Goal: Transaction & Acquisition: Purchase product/service

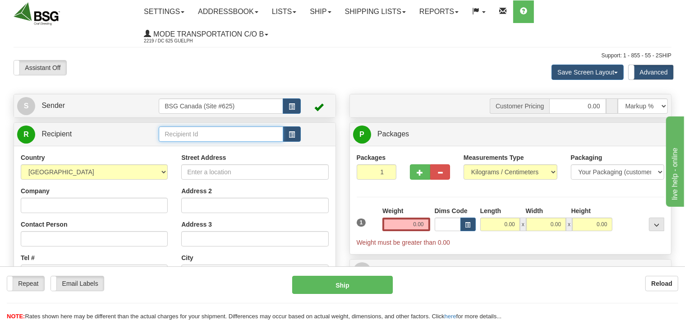
click at [178, 133] on input "text" at bounding box center [221, 133] width 124 height 15
click at [178, 139] on input "text" at bounding box center [221, 133] width 124 height 15
click at [197, 149] on div "SLEEPING GIANT BREWING" at bounding box center [218, 148] width 115 height 10
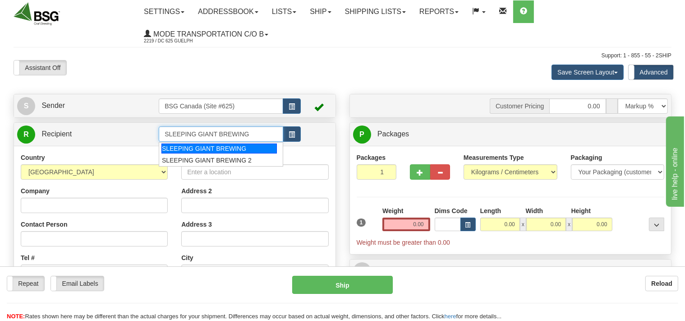
type input "SLEEPING GIANT BREWING"
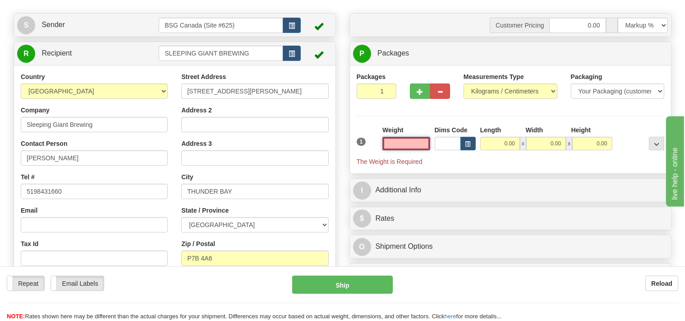
scroll to position [143, 0]
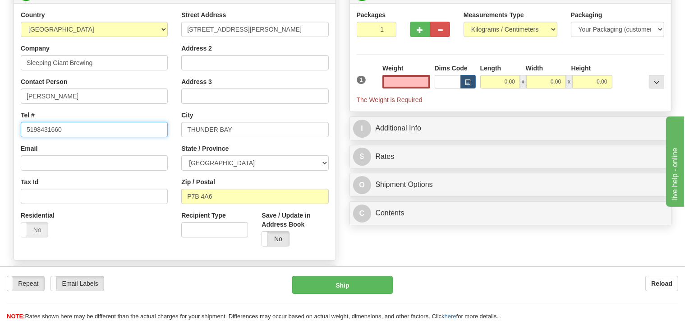
type input "0.00"
drag, startPoint x: 66, startPoint y: 129, endPoint x: 15, endPoint y: 130, distance: 50.5
click at [21, 130] on input "5198431660" at bounding box center [94, 129] width 147 height 15
type input "807 344 5225"
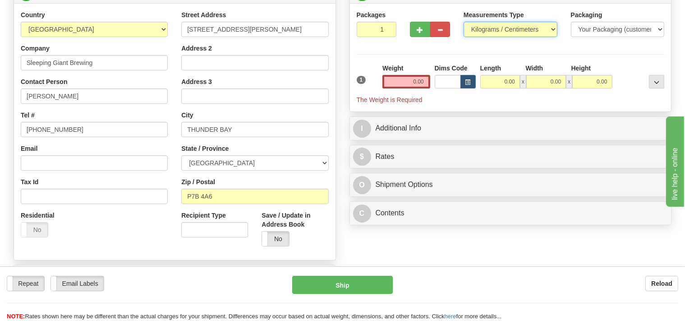
click at [464, 22] on select "Pounds / Inches Kilograms / Centimeters" at bounding box center [511, 29] width 94 height 15
select select "0"
click option "Pounds / Inches" at bounding box center [0, 0] width 0 height 0
click at [411, 76] on input "0.00" at bounding box center [406, 82] width 47 height 14
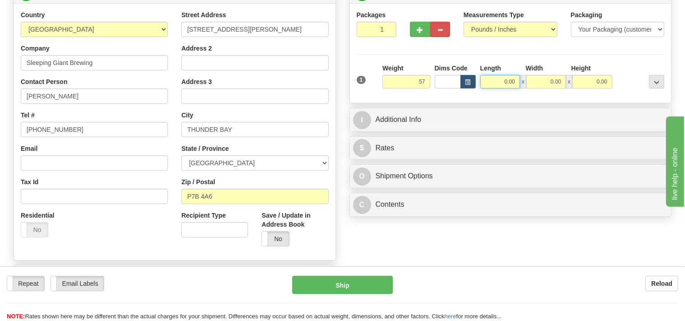
type input "57.00"
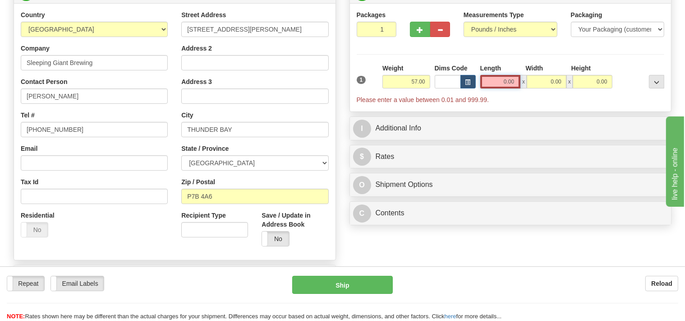
click at [496, 82] on input "0.00" at bounding box center [500, 82] width 41 height 14
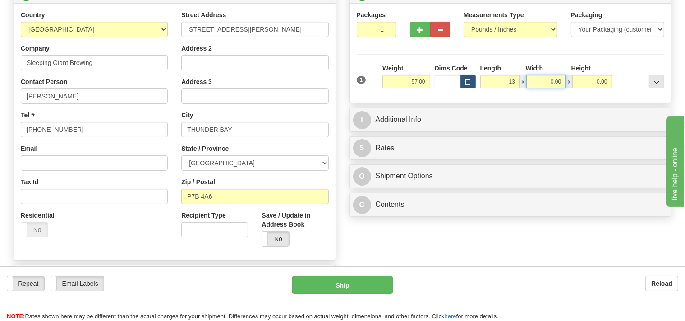
type input "13.00"
click at [542, 79] on input "0.00" at bounding box center [546, 82] width 40 height 14
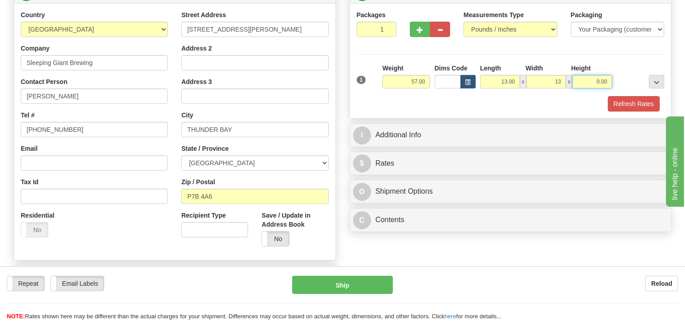
type input "13.00"
click at [591, 82] on input "0.00" at bounding box center [592, 82] width 40 height 14
type input "16.00"
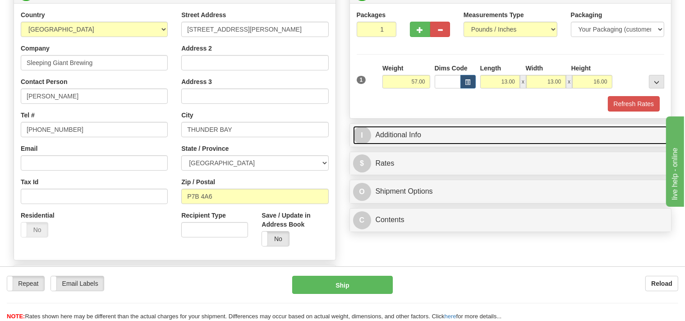
click at [429, 136] on link "I Additional Info" at bounding box center [510, 135] width 315 height 18
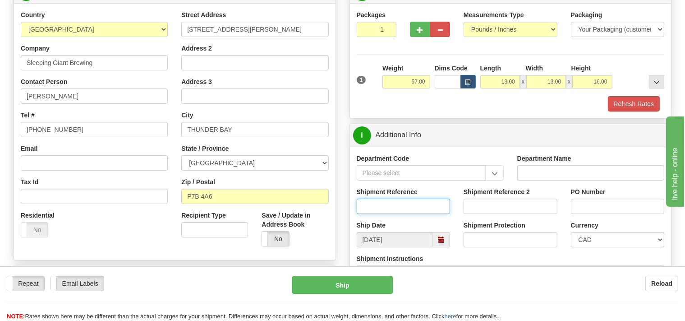
click at [374, 206] on input "Shipment Reference" at bounding box center [404, 205] width 94 height 15
type input "SO170-149844"
click at [640, 102] on button "Refresh Rates" at bounding box center [634, 103] width 52 height 15
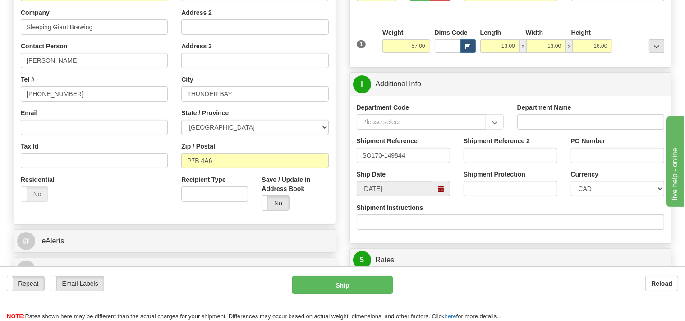
scroll to position [95, 0]
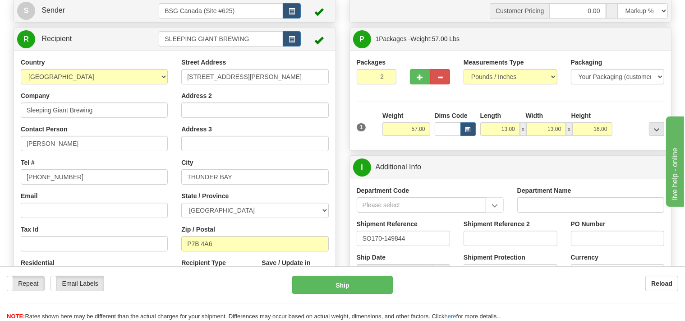
type input "2"
click at [383, 75] on input "2" at bounding box center [377, 76] width 40 height 15
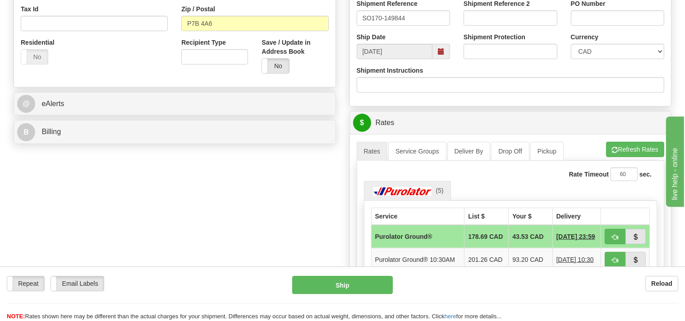
scroll to position [333, 0]
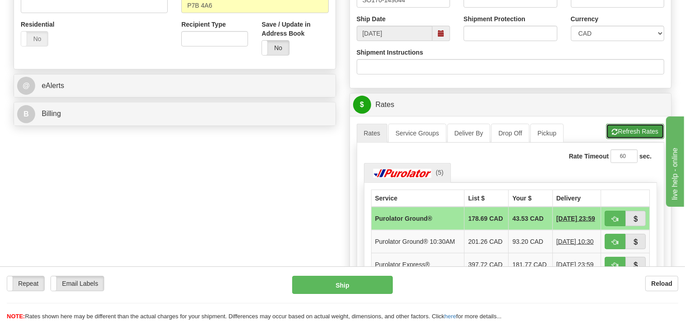
click at [612, 129] on span "button" at bounding box center [615, 132] width 6 height 6
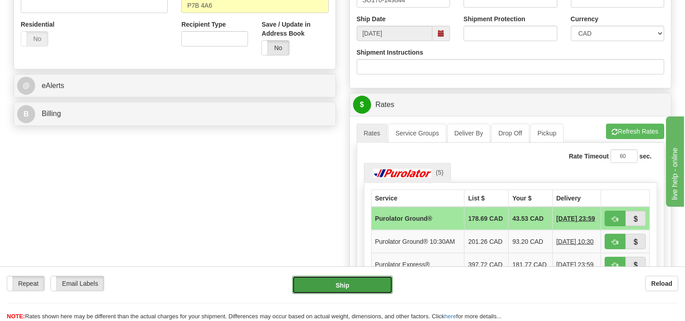
click at [365, 280] on button "Ship" at bounding box center [342, 285] width 101 height 18
type input "260"
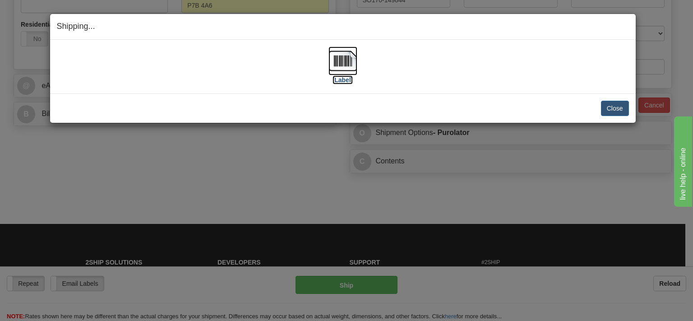
click at [335, 66] on img at bounding box center [342, 60] width 29 height 29
